Goal: Navigation & Orientation: Find specific page/section

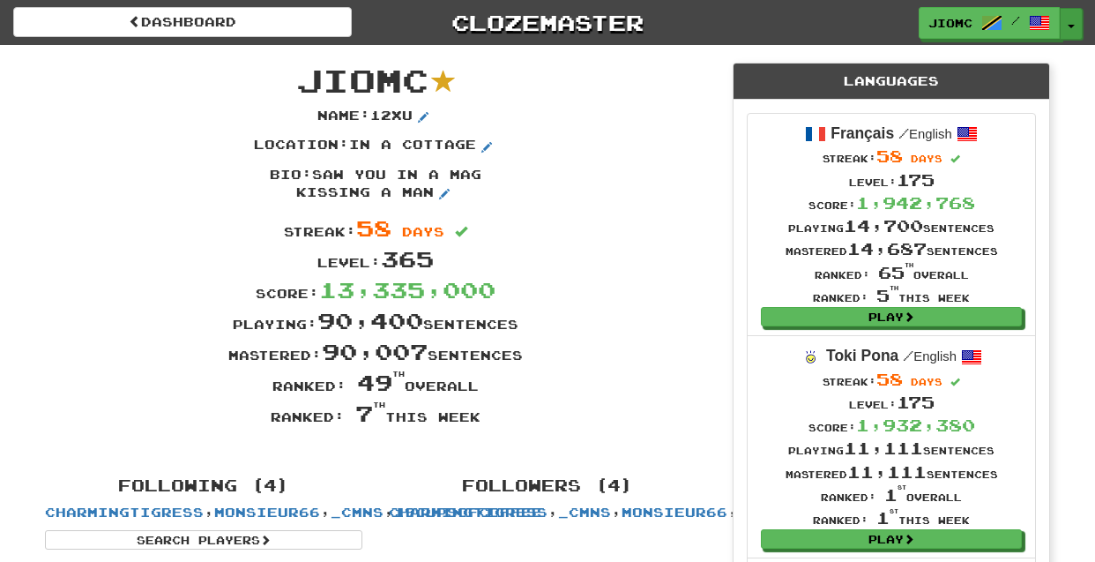
click at [1075, 23] on button "Toggle Dropdown" at bounding box center [1071, 24] width 23 height 32
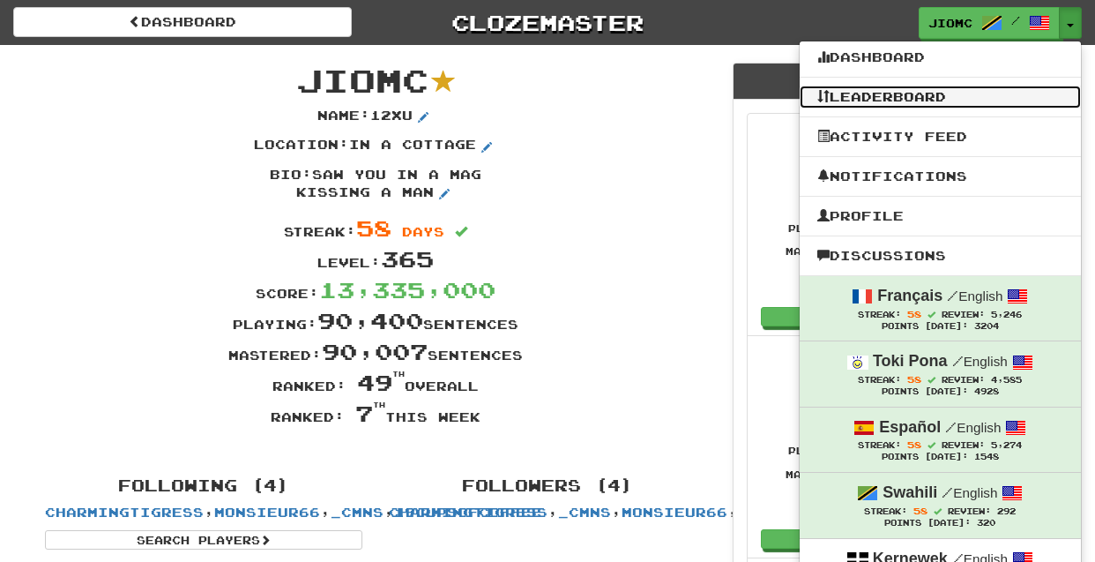
click at [955, 103] on link "Leaderboard" at bounding box center [940, 97] width 281 height 23
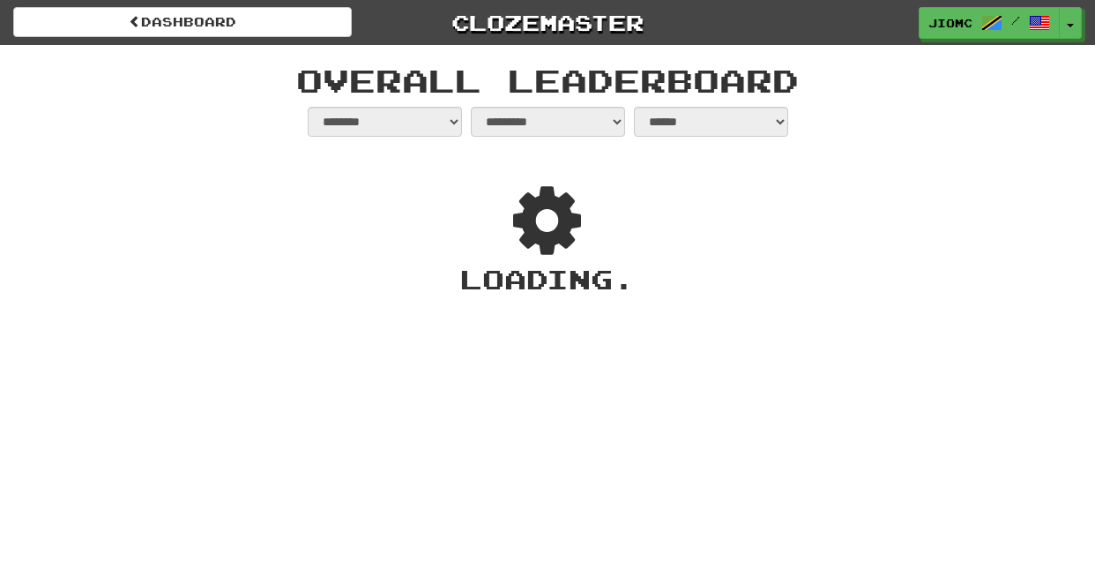
select select "**********"
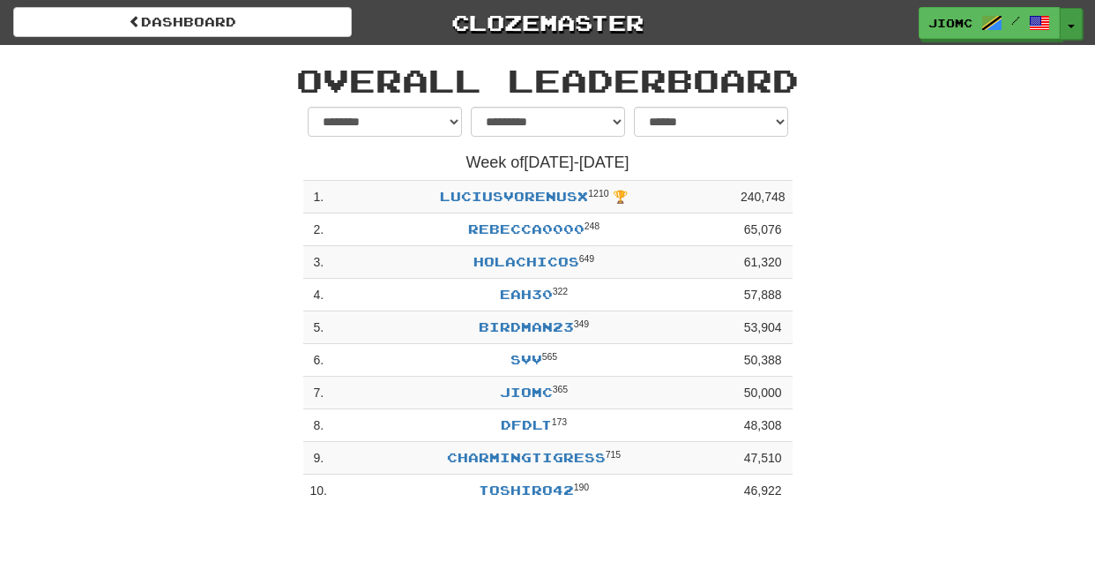
click at [1072, 25] on span "button" at bounding box center [1071, 27] width 7 height 4
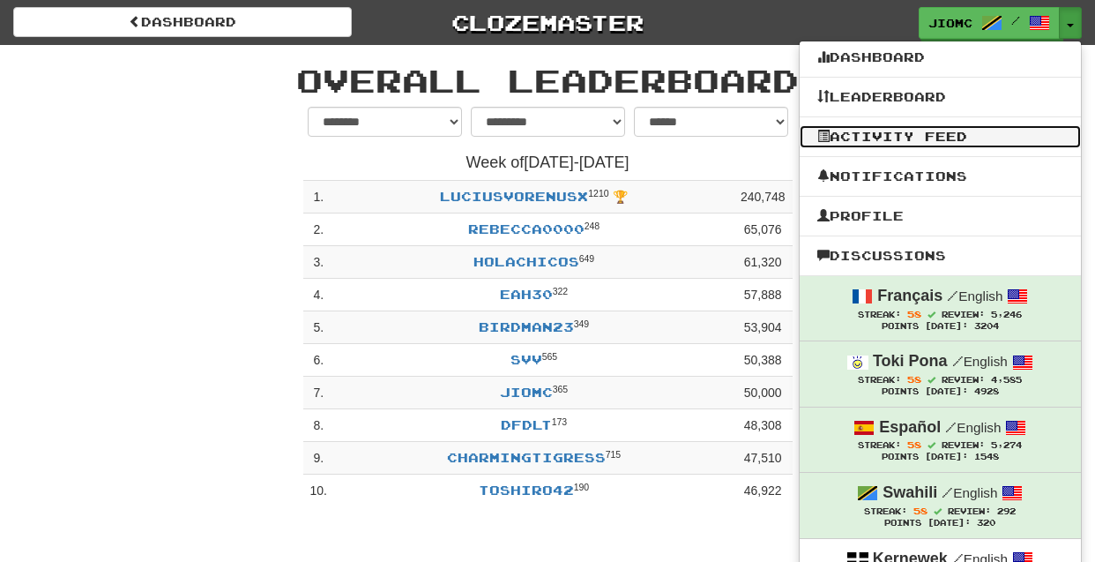
click at [895, 135] on link "Activity Feed" at bounding box center [940, 136] width 281 height 23
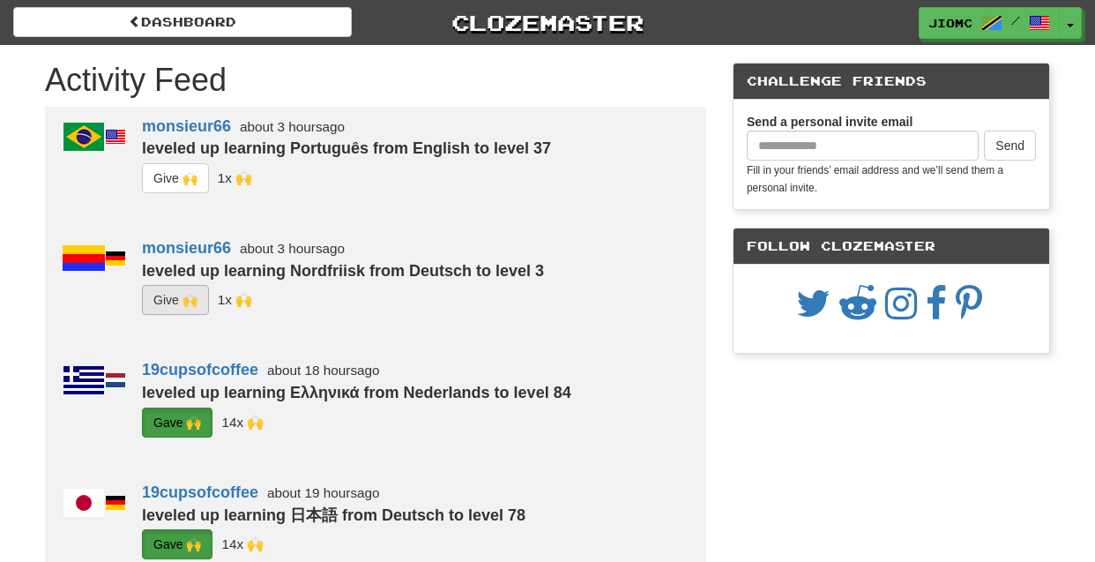
click at [187, 301] on button "G i ve 🙌" at bounding box center [175, 300] width 67 height 30
click at [172, 185] on button "G i ve 🙌" at bounding box center [175, 178] width 67 height 30
click at [1070, 34] on button "Toggle Dropdown" at bounding box center [1071, 24] width 23 height 32
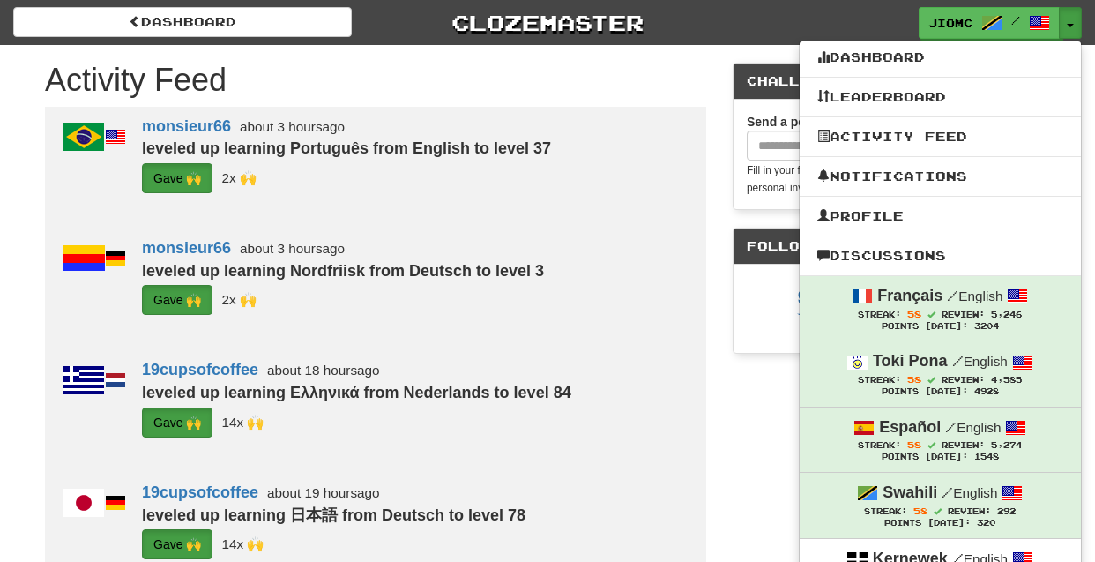
click at [649, 74] on h1 "Activity Feed" at bounding box center [375, 80] width 661 height 35
